Goal: Navigation & Orientation: Find specific page/section

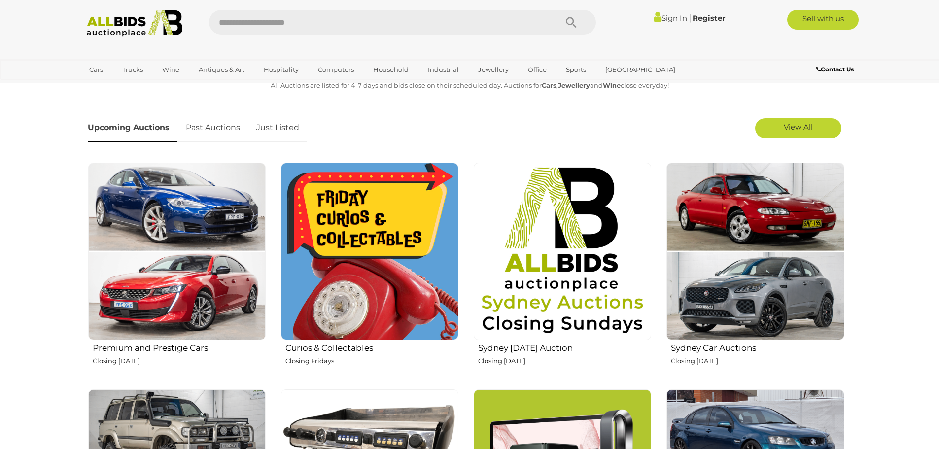
scroll to position [296, 0]
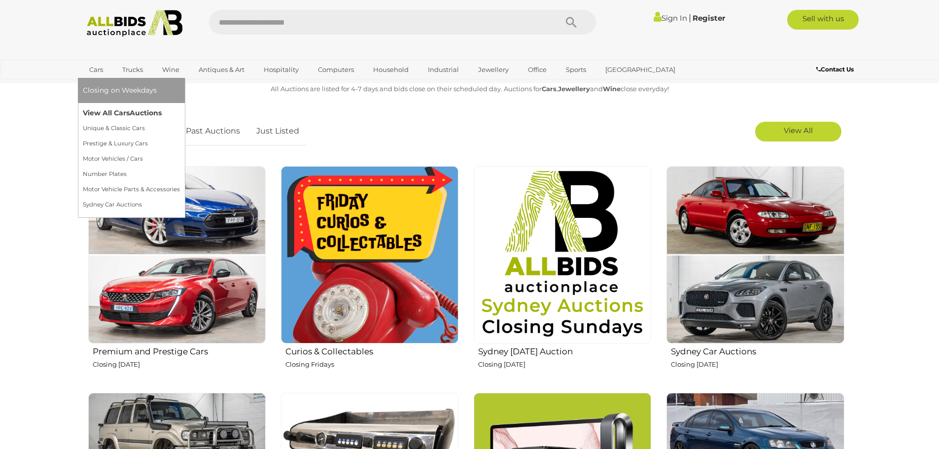
click at [104, 110] on link "View All Cars Auctions" at bounding box center [131, 112] width 97 height 15
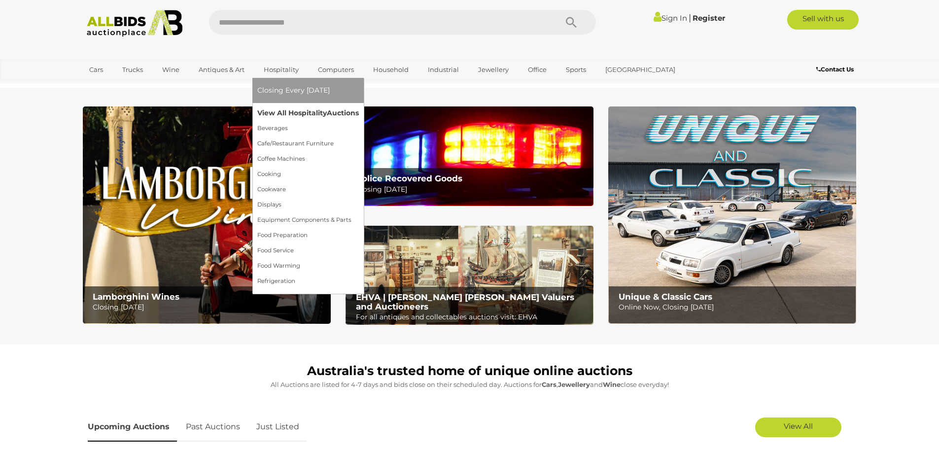
click at [276, 111] on link "View All Hospitality Auctions" at bounding box center [308, 112] width 102 height 15
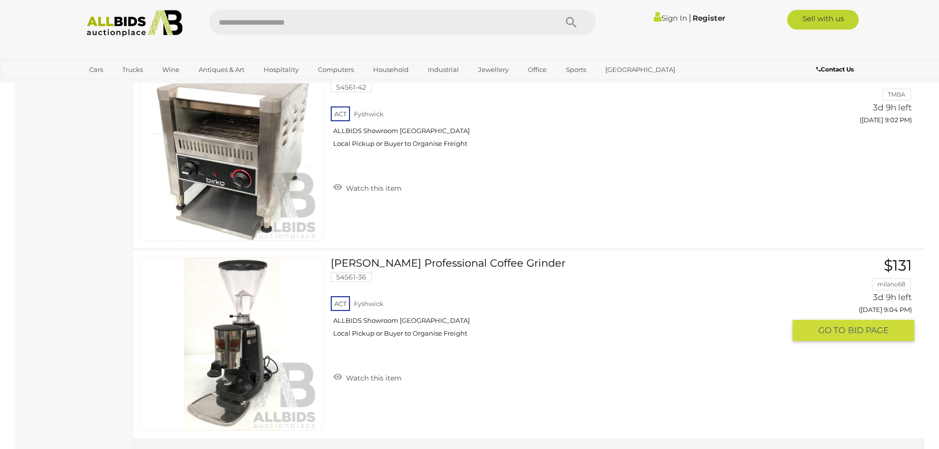
scroll to position [9662, 0]
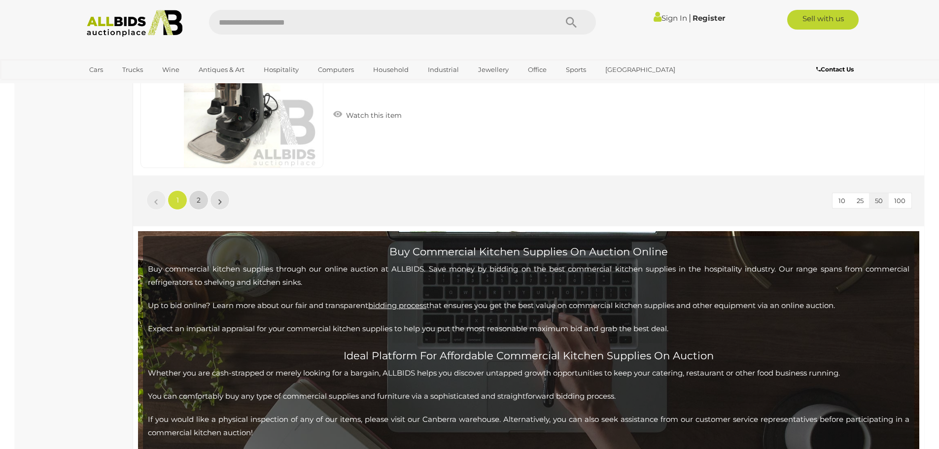
click at [199, 201] on span "2" at bounding box center [199, 200] width 4 height 9
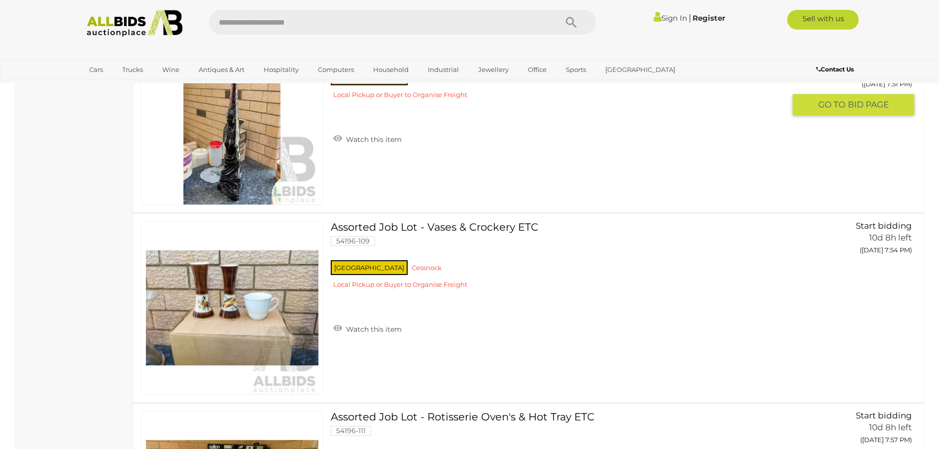
scroll to position [890, 0]
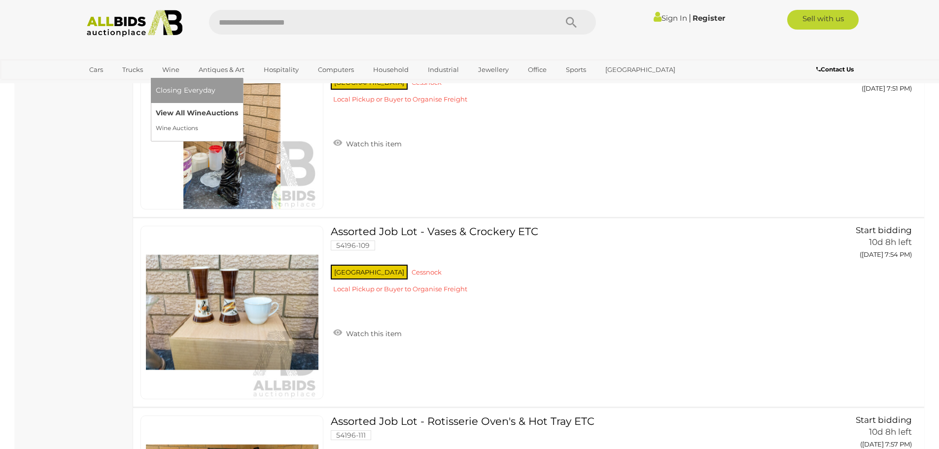
click at [172, 108] on link "View All Wine Auctions" at bounding box center [197, 112] width 82 height 15
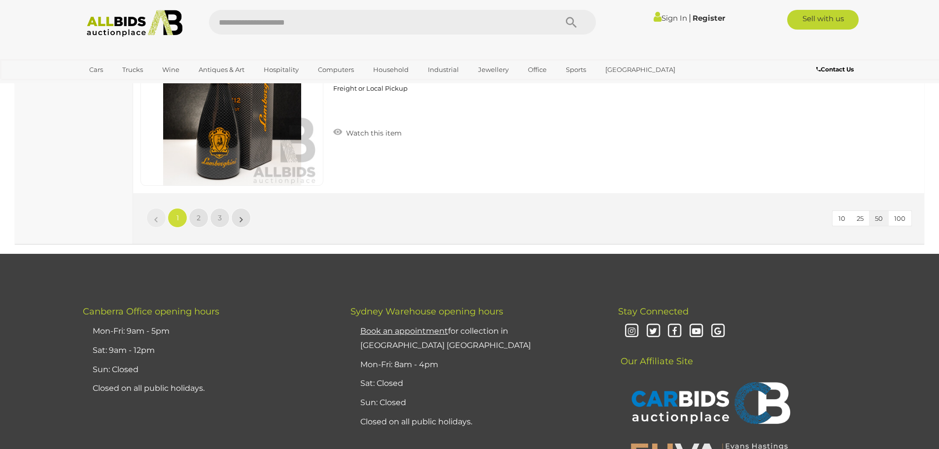
scroll to position [9386, 0]
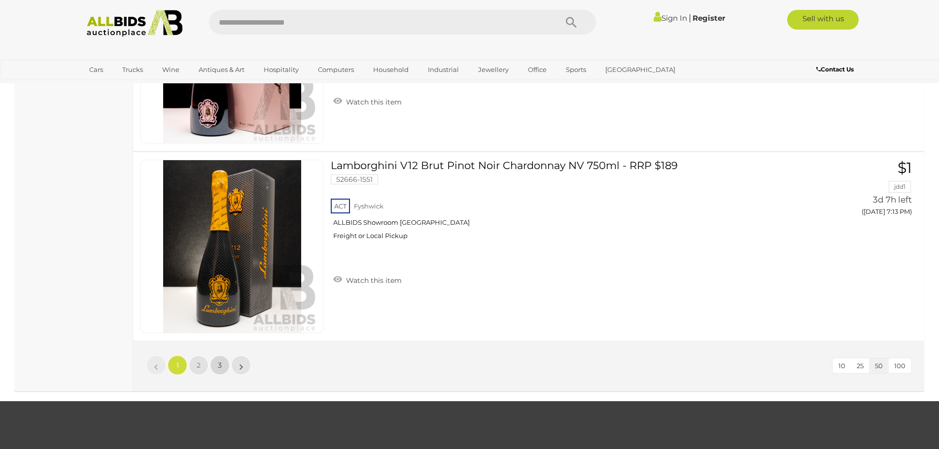
click at [217, 368] on link "3" at bounding box center [220, 365] width 20 height 20
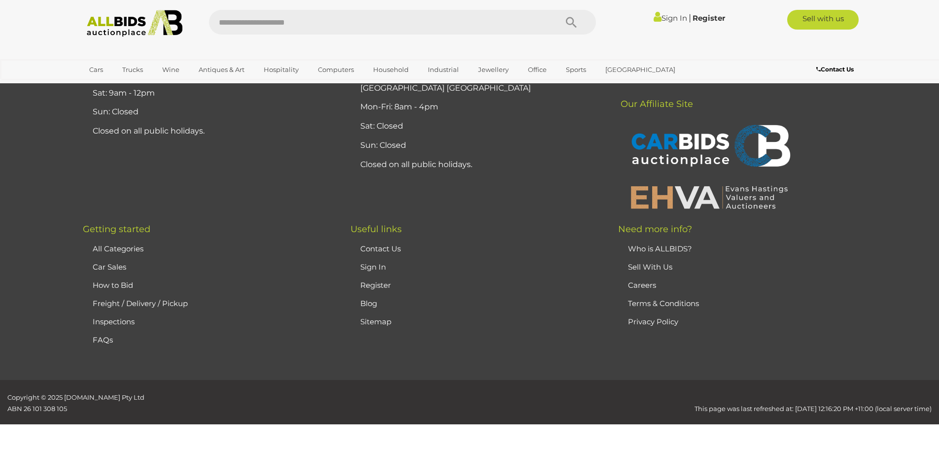
scroll to position [138, 0]
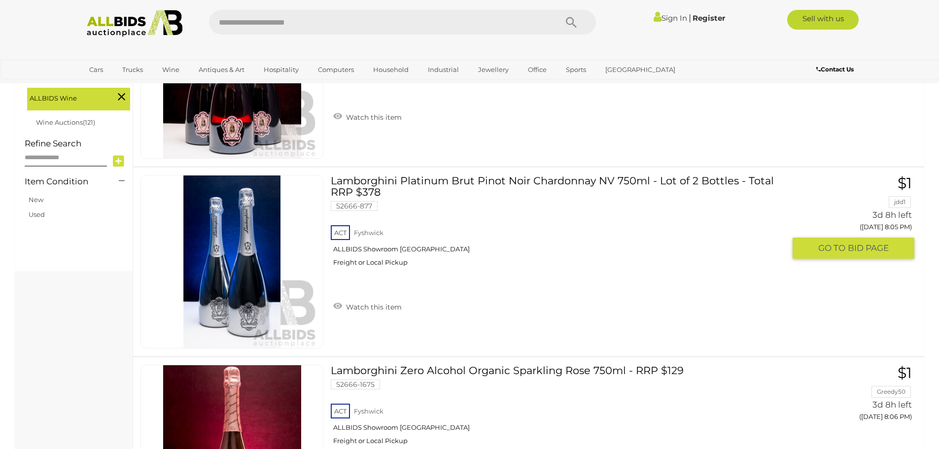
scroll to position [138, 0]
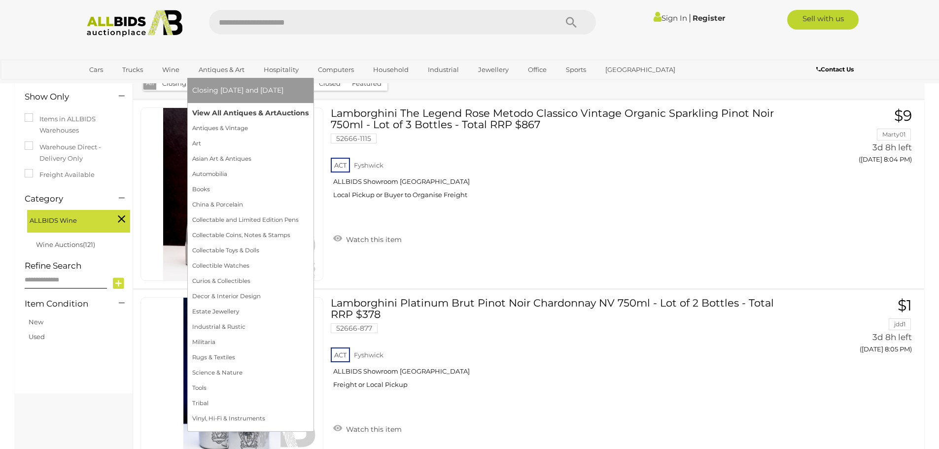
click at [223, 113] on link "View All Antiques & Art Auctions" at bounding box center [250, 112] width 116 height 15
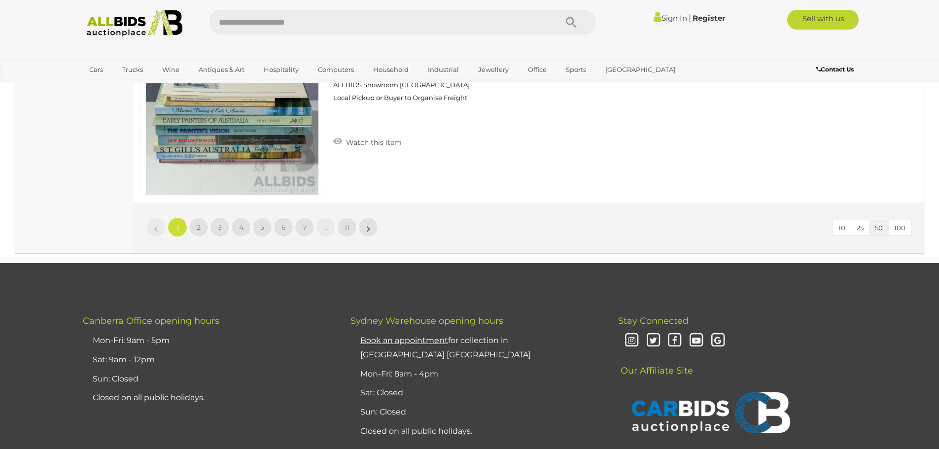
scroll to position [9613, 0]
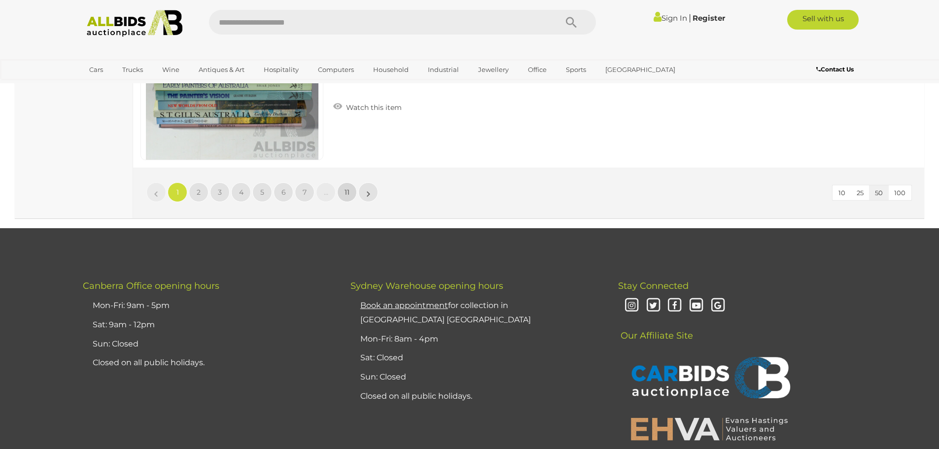
click at [347, 193] on span "11" at bounding box center [347, 192] width 5 height 9
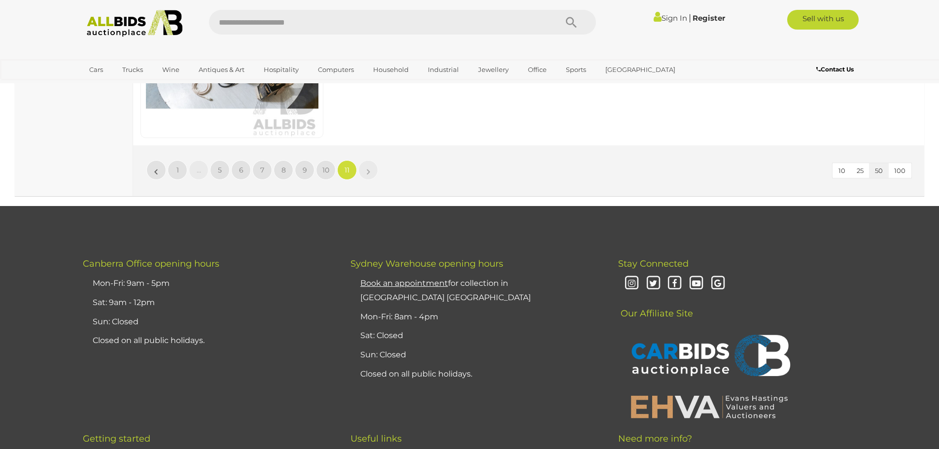
scroll to position [6453, 0]
